Goal: Contribute content

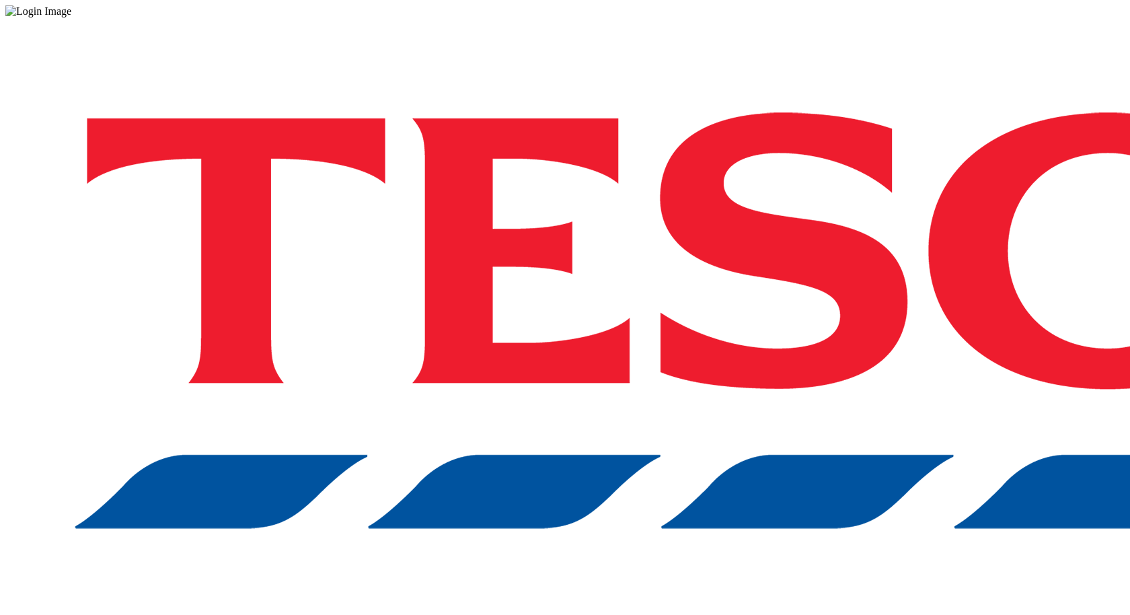
click at [831, 372] on div "Log in to the Spectra’s dashboard using [PERSON_NAME]’s credentials. If you don…" at bounding box center [564, 351] width 1119 height 668
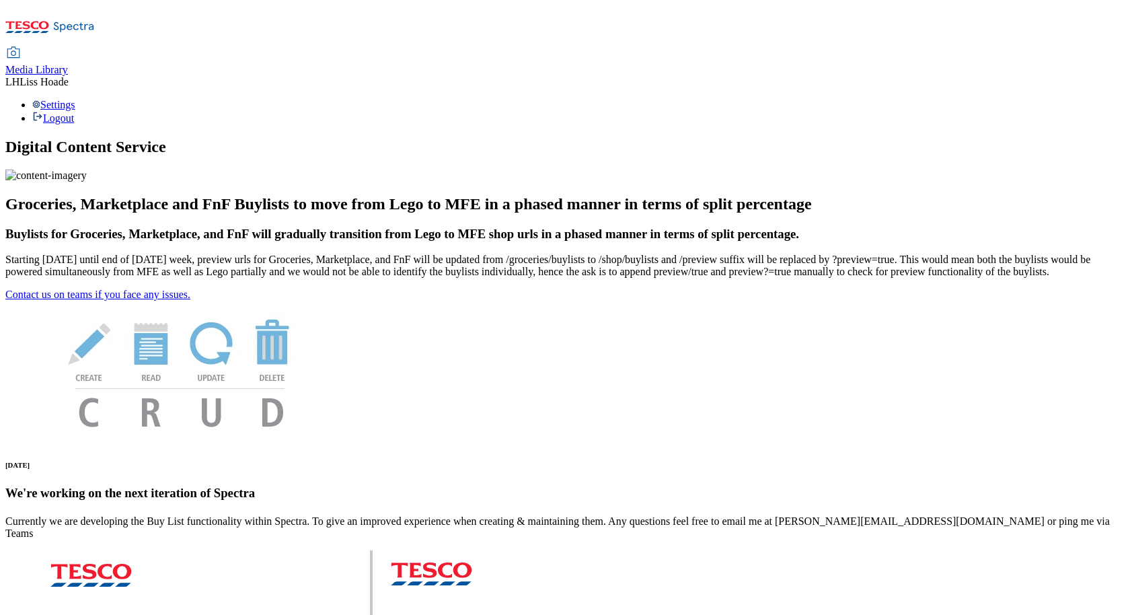
click at [68, 64] on div "Media Library" at bounding box center [36, 70] width 63 height 12
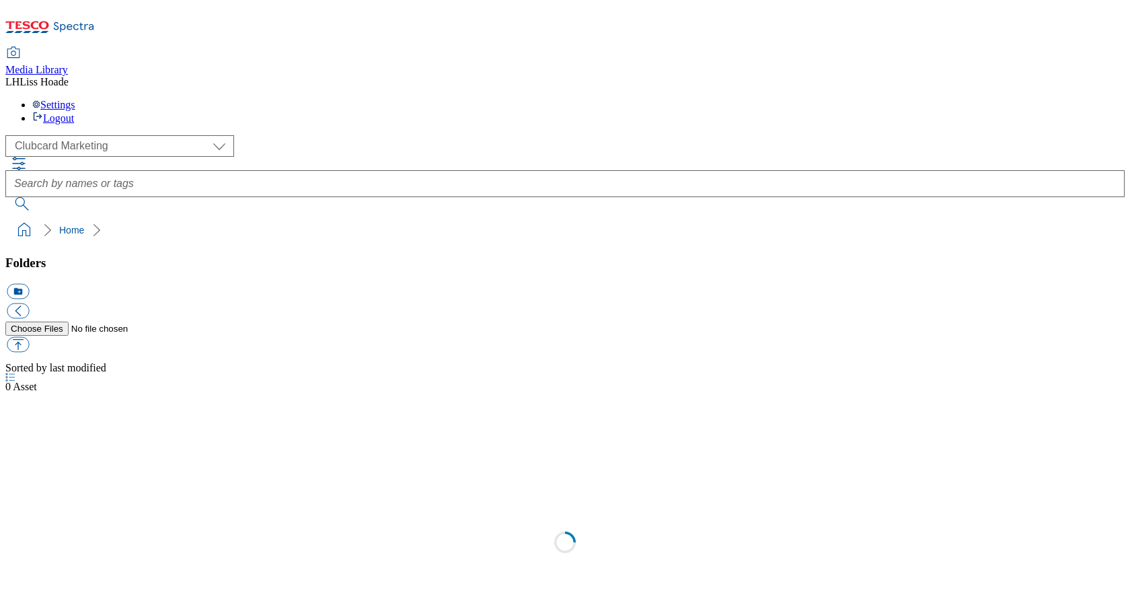
scroll to position [1, 0]
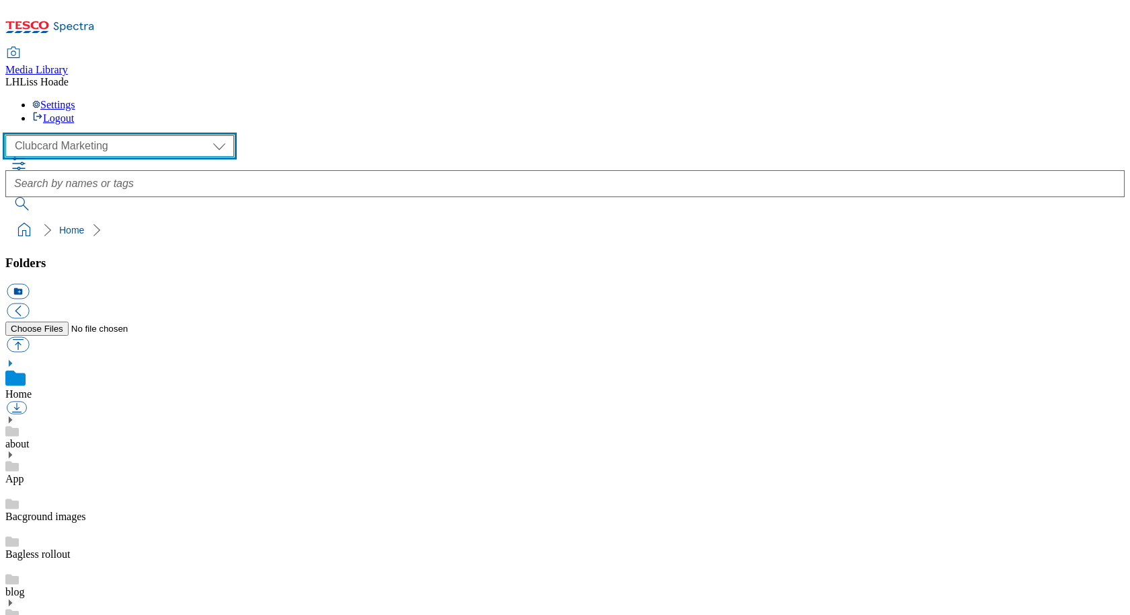
click at [122, 135] on select "Clubcard Marketing Dotcom UK GHS Marketing UK GHS Product UK GHS ROI" at bounding box center [119, 146] width 229 height 22
click at [9, 135] on select "Clubcard Marketing Dotcom UK GHS Marketing UK GHS Product UK GHS ROI" at bounding box center [119, 146] width 229 height 22
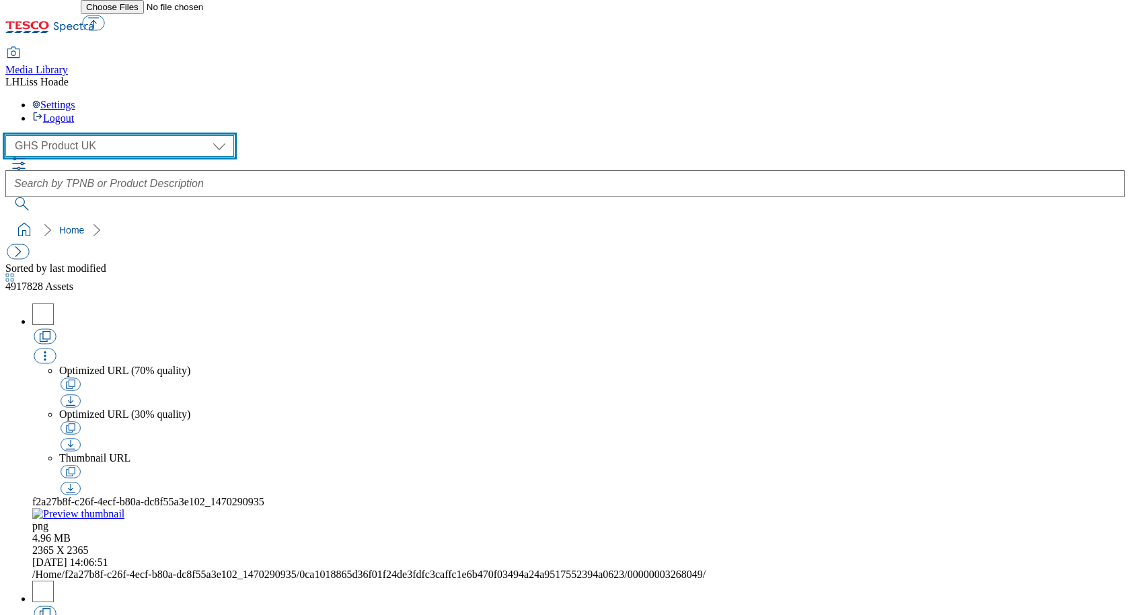
click at [132, 135] on select "Clubcard Marketing Dotcom UK GHS Marketing UK GHS Product UK GHS ROI" at bounding box center [119, 146] width 229 height 22
select select "flare-ghs-mktg"
click at [9, 135] on select "Clubcard Marketing Dotcom UK GHS Marketing UK GHS Product UK GHS ROI" at bounding box center [119, 146] width 229 height 22
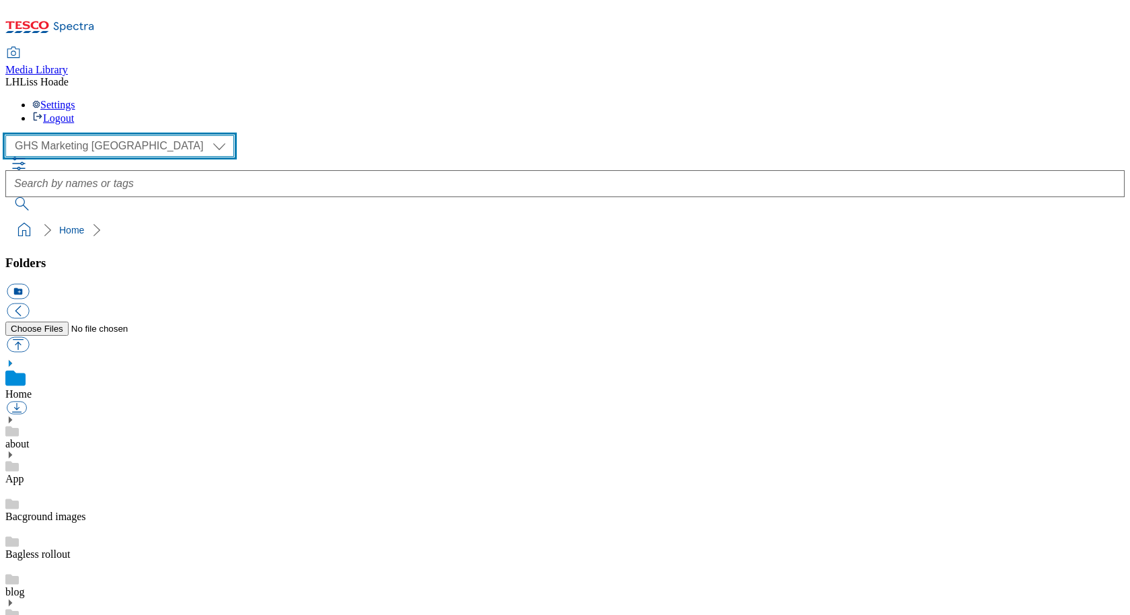
scroll to position [2, 0]
click at [128, 135] on select "Clubcard Marketing Dotcom UK GHS Marketing UK GHS Product UK GHS ROI" at bounding box center [119, 146] width 229 height 22
click at [103, 135] on select "Clubcard Marketing Dotcom UK GHS Marketing UK GHS Product UK GHS ROI" at bounding box center [119, 146] width 229 height 22
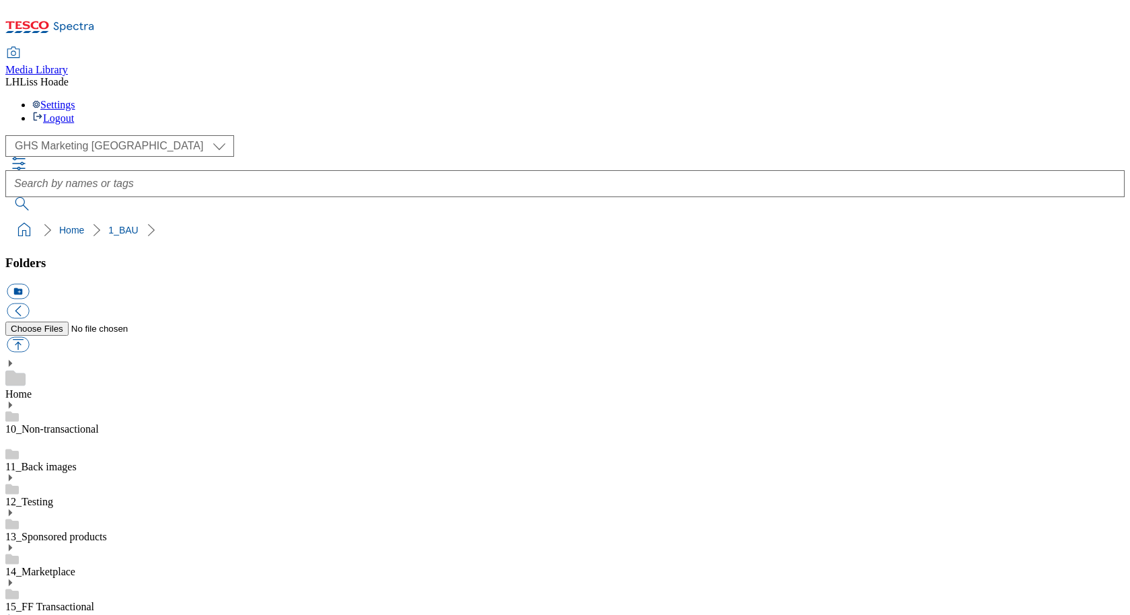
click at [12, 614] on use at bounding box center [10, 617] width 3 height 7
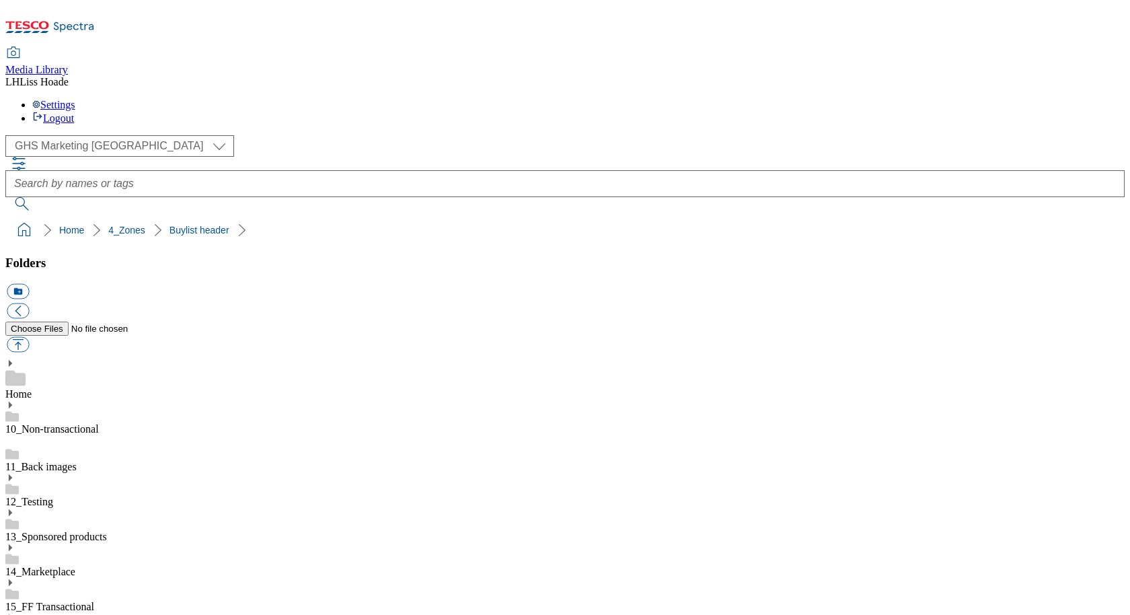
click at [29, 284] on button "icon_new_folder" at bounding box center [18, 291] width 22 height 15
type input "2025"
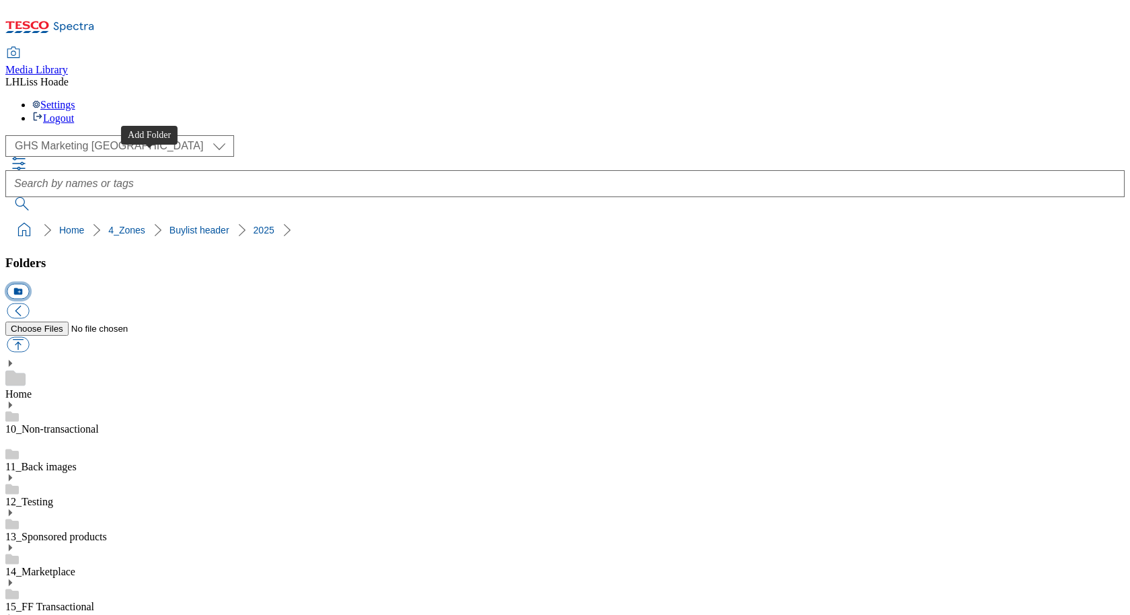
click at [29, 284] on button "icon_new_folder" at bounding box center [18, 291] width 22 height 15
type input "2529-buylist-"
click at [29, 337] on button "button" at bounding box center [18, 344] width 22 height 15
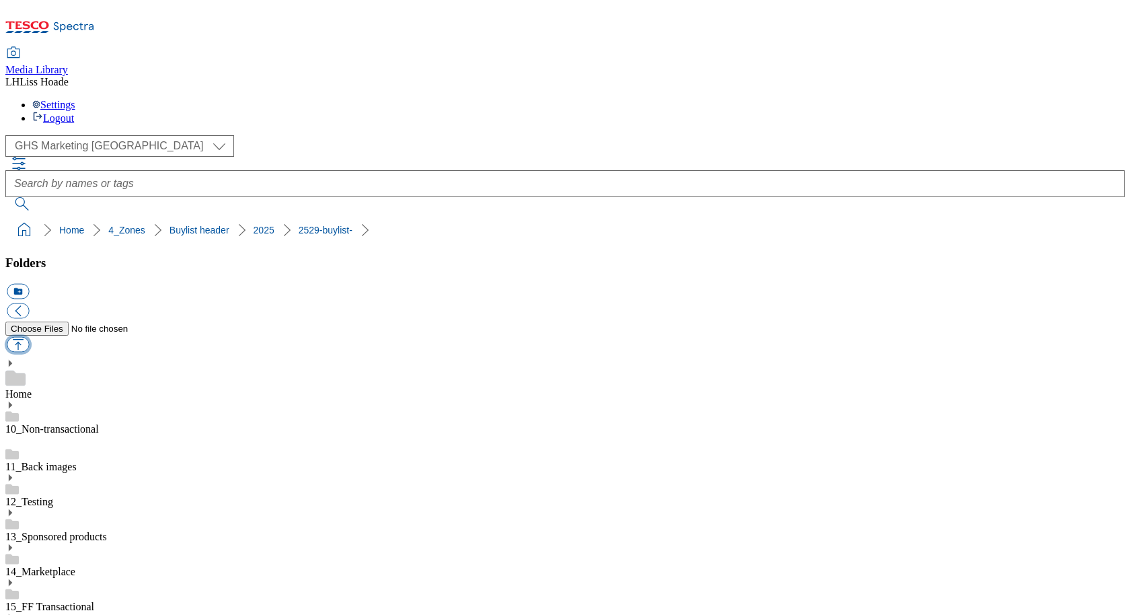
type input "C:\fakepath\2529-GHS-Buylist-Header-1390x392-Ribena.png"
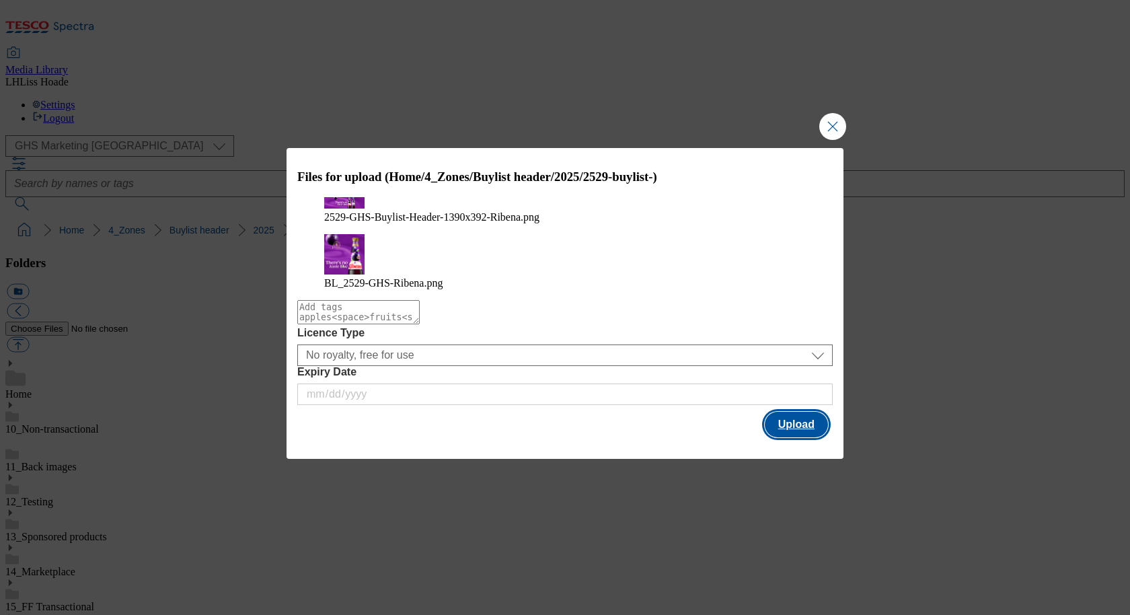
click at [800, 419] on button "Upload" at bounding box center [796, 425] width 63 height 26
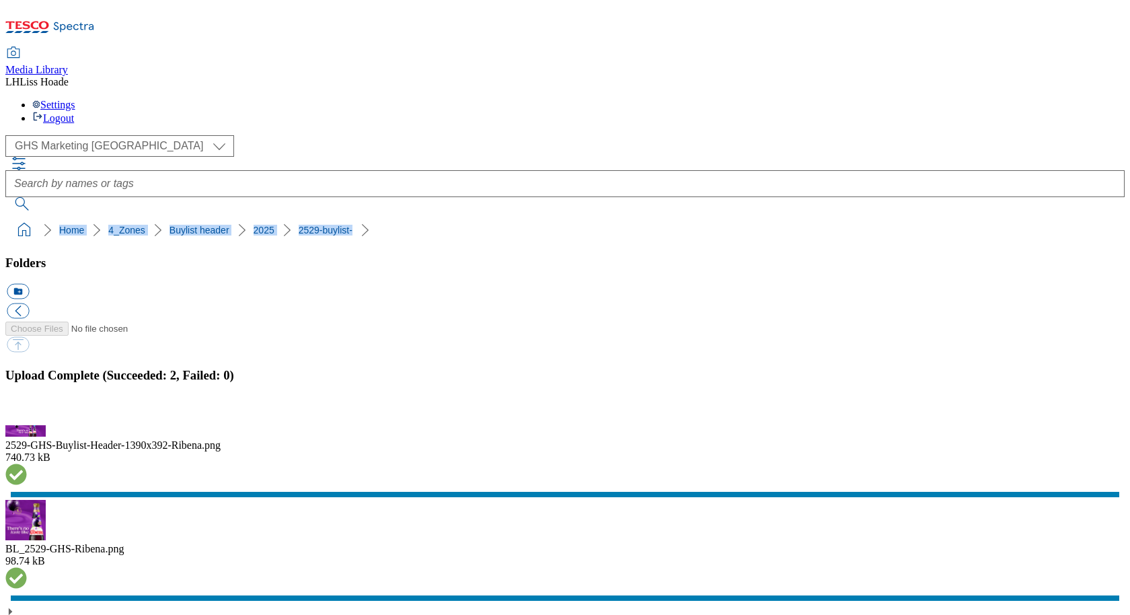
drag, startPoint x: 381, startPoint y: 128, endPoint x: 5, endPoint y: 128, distance: 375.9
click at [5, 217] on nav "Home 4_Zones Buylist header 2025 2529-buylist-" at bounding box center [564, 230] width 1119 height 26
copy ol "Home 4_Zones Buylist header 2025 2529-buylist-"
